Goal: Task Accomplishment & Management: Manage account settings

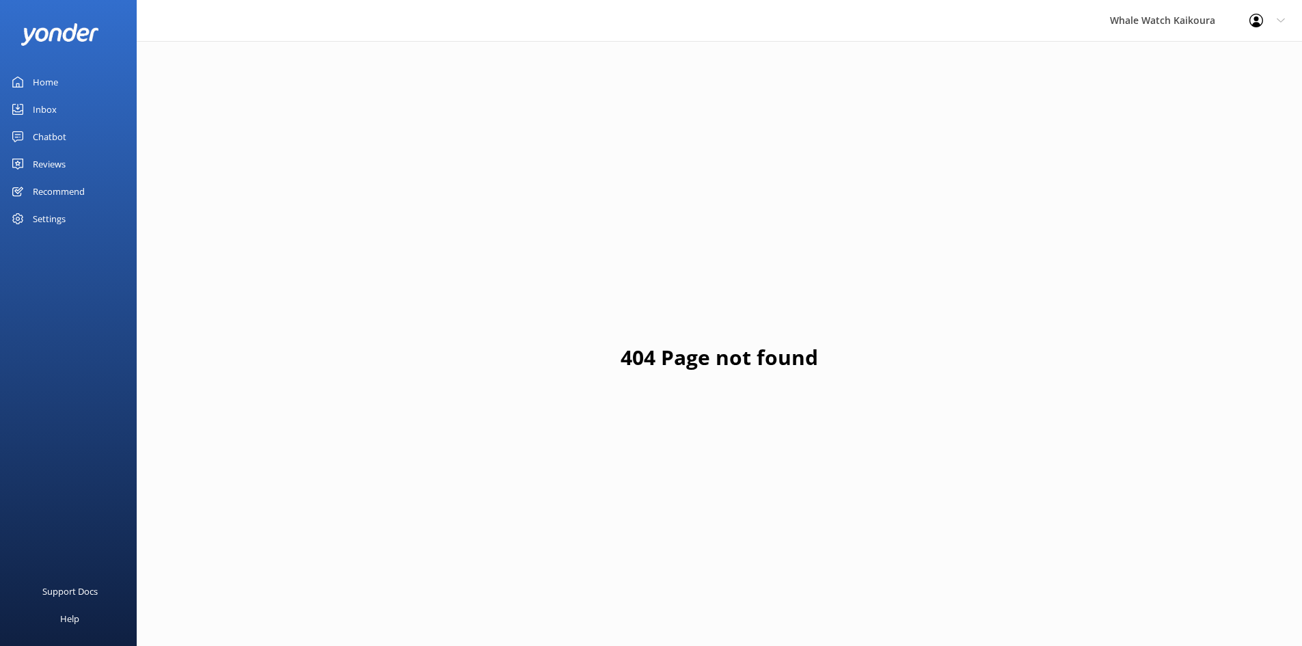
click at [95, 100] on link "Inbox" at bounding box center [68, 109] width 137 height 27
